Goal: Task Accomplishment & Management: Complete application form

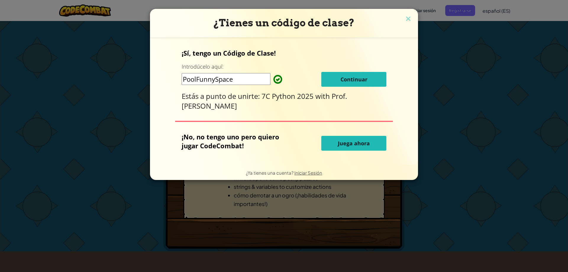
click at [226, 77] on input "PoolFunnySpace" at bounding box center [225, 79] width 89 height 12
type input "ce"
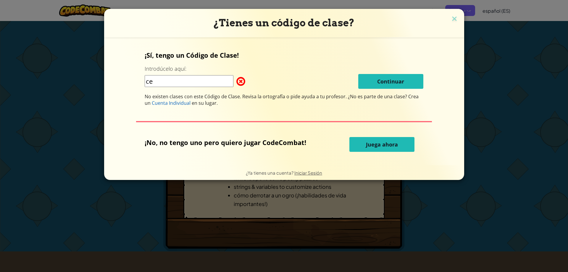
drag, startPoint x: 187, startPoint y: 84, endPoint x: 114, endPoint y: 89, distance: 72.3
click at [114, 89] on div "¡Sí, tengo un Código de Clase! Introdúcelo aquí: ce Continuar No existen clases…" at bounding box center [284, 101] width 348 height 116
type input "CODIGOCLASE"
click at [456, 13] on div "¿Tienes un código de clase?" at bounding box center [284, 23] width 360 height 28
drag, startPoint x: 449, startPoint y: 10, endPoint x: 453, endPoint y: 20, distance: 10.7
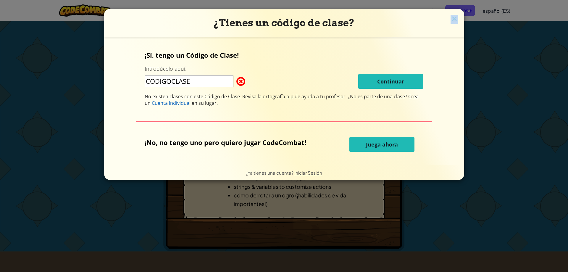
click at [453, 20] on div "¿Tienes un código de clase? ¡Sí, tengo un Código de Clase! Introdúcelo aquí: CO…" at bounding box center [284, 94] width 360 height 171
click at [453, 21] on img at bounding box center [454, 19] width 8 height 9
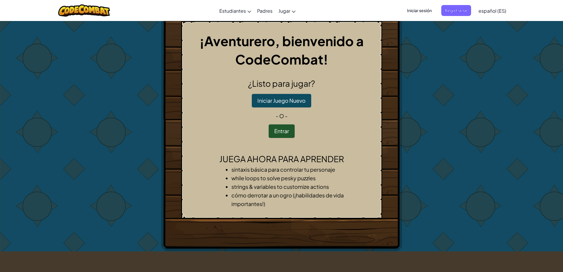
click at [429, 10] on span "Iniciar sesión" at bounding box center [419, 10] width 32 height 11
